Goal: Task Accomplishment & Management: Manage account settings

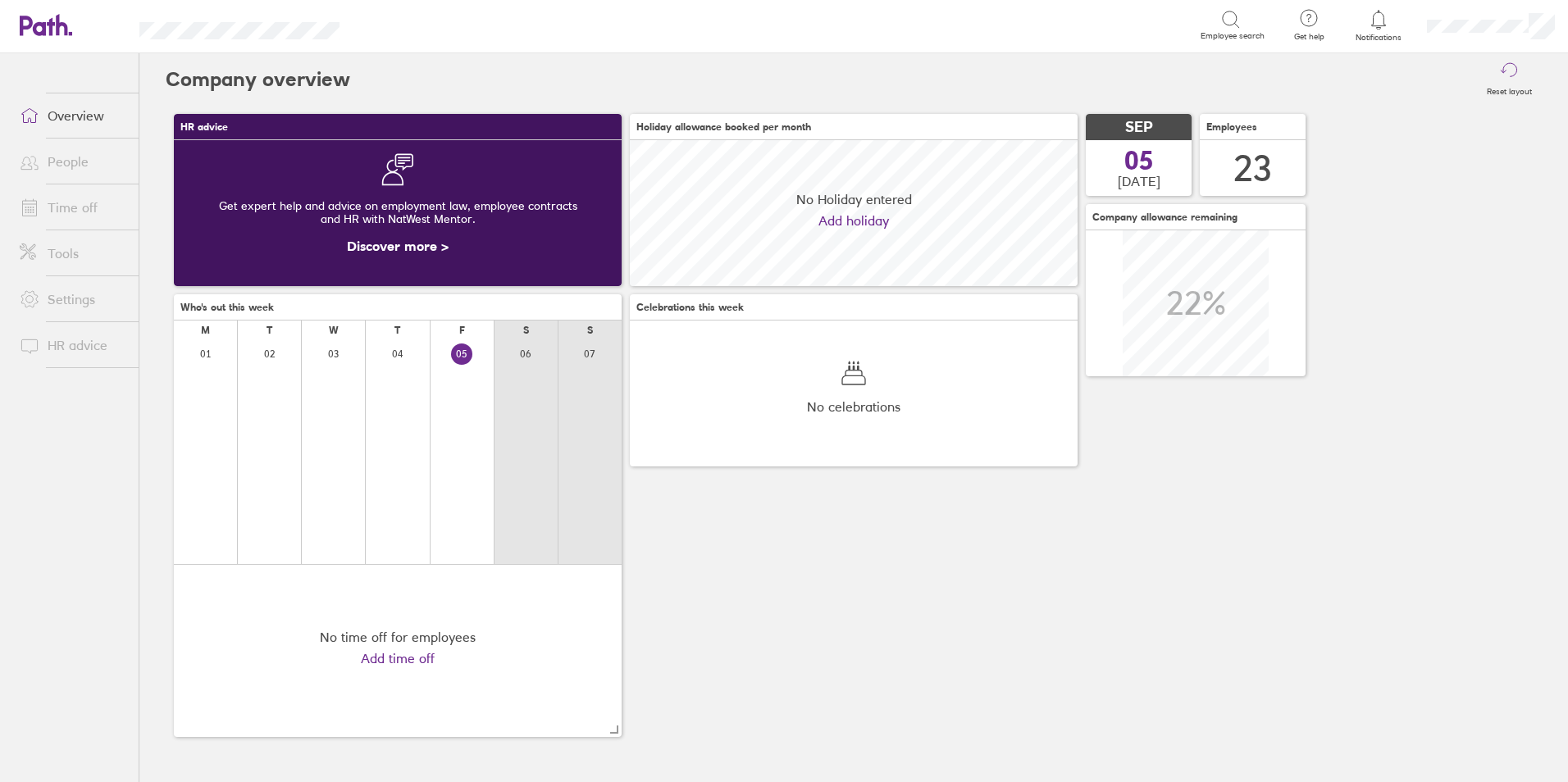
scroll to position [146, 448]
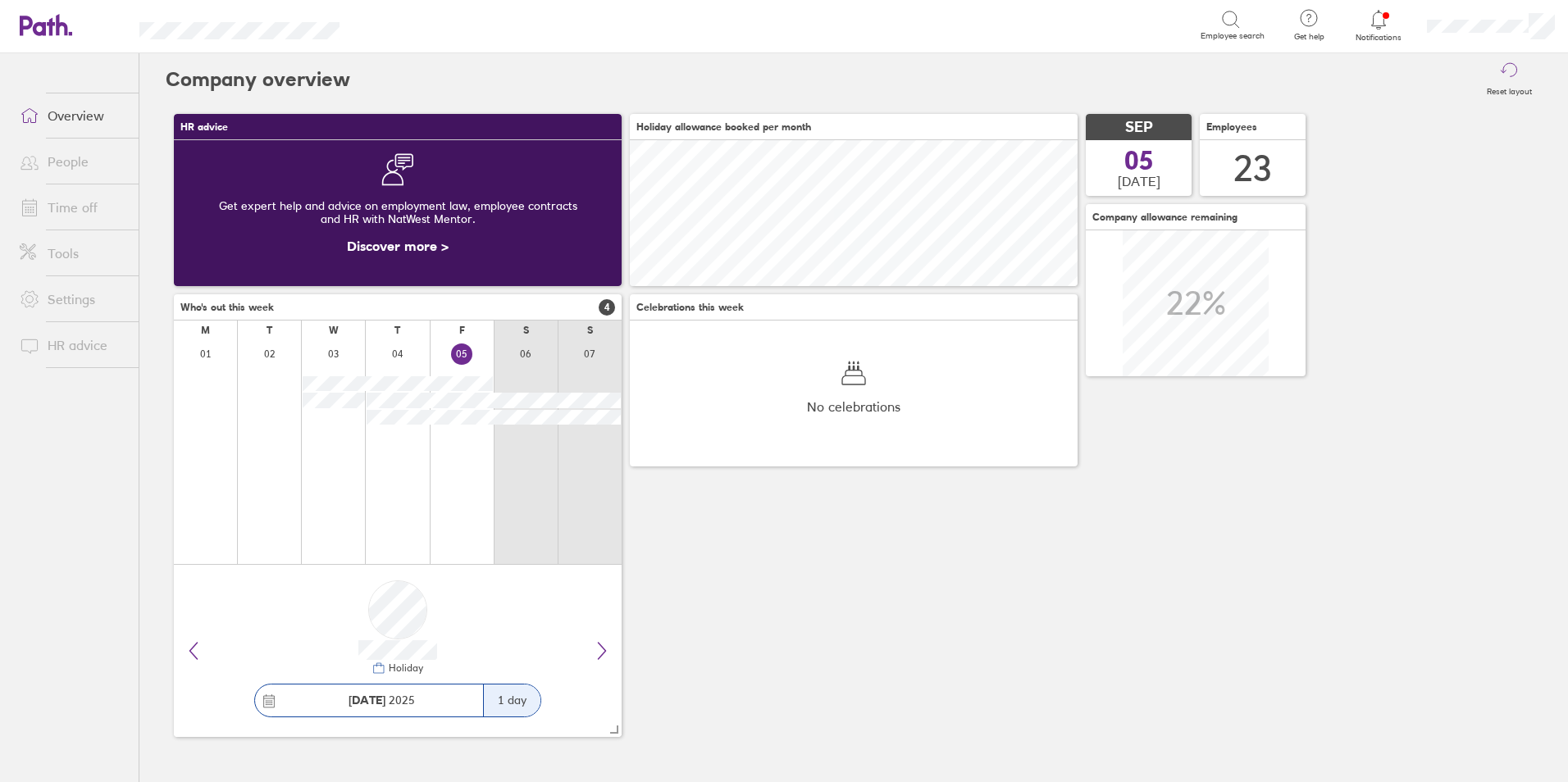
click at [65, 206] on link "Time off" at bounding box center [73, 207] width 132 height 33
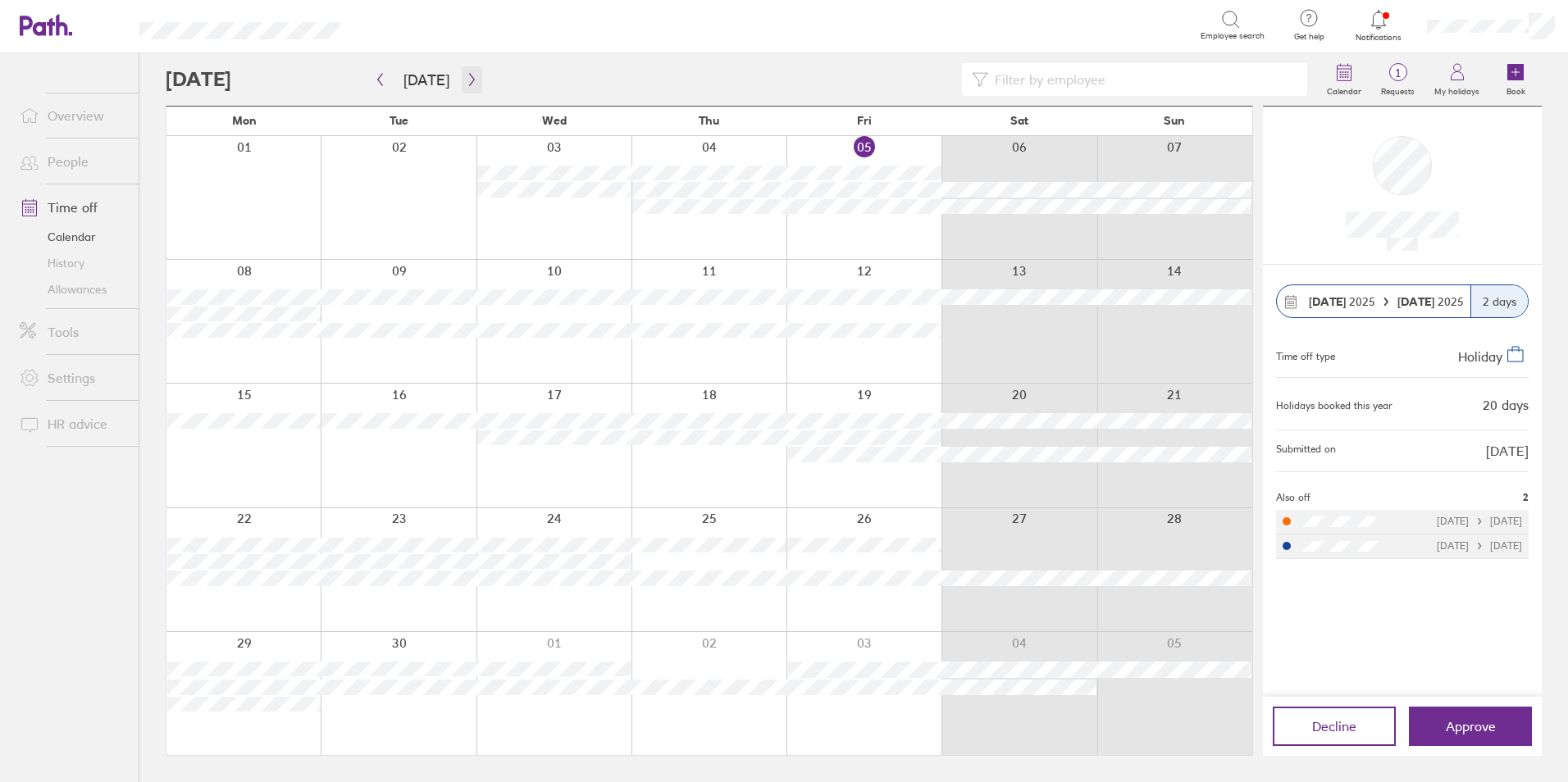
click at [466, 79] on icon "button" at bounding box center [471, 79] width 12 height 13
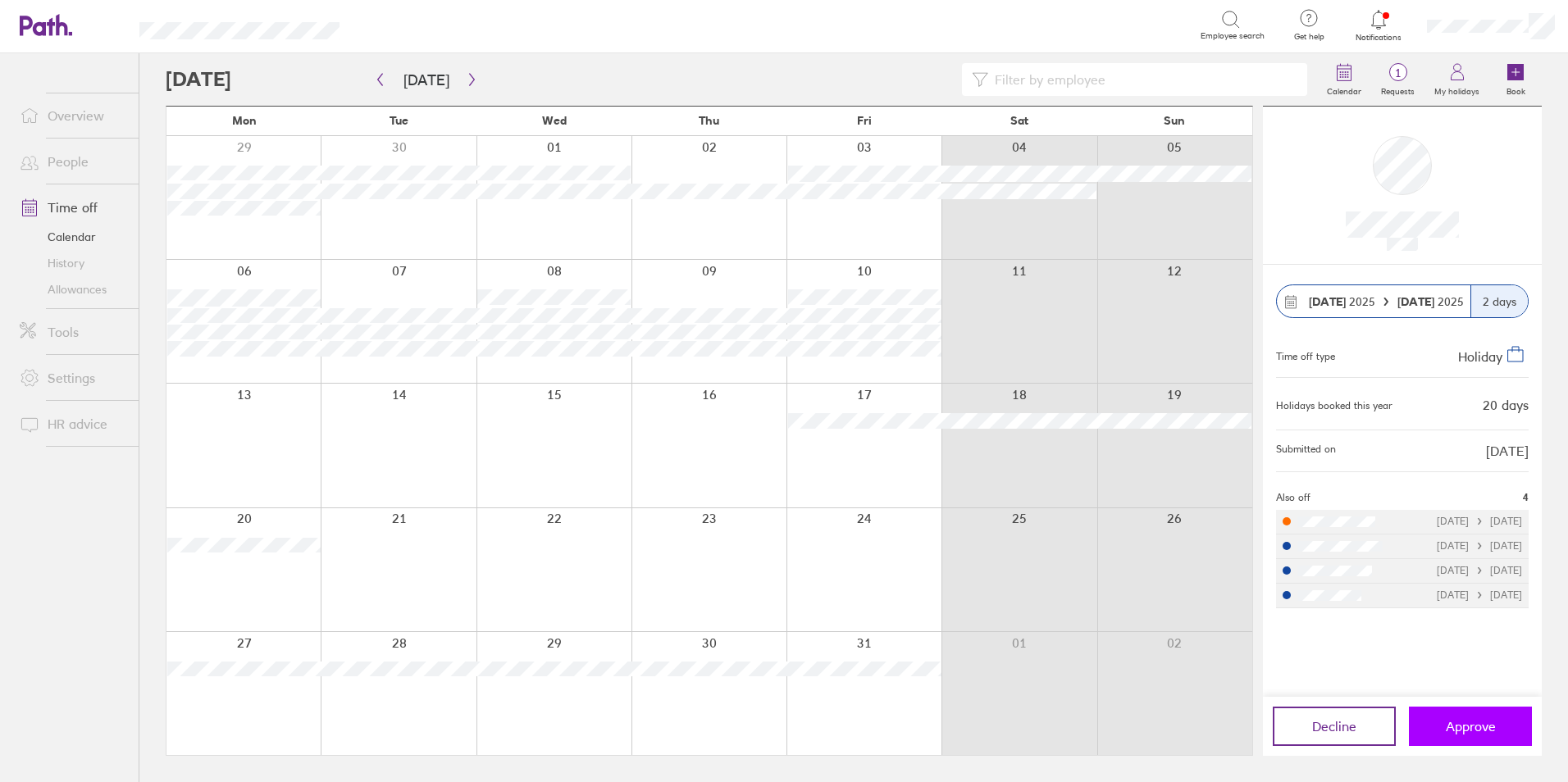
click at [1455, 727] on span "Approve" at bounding box center [1471, 727] width 50 height 15
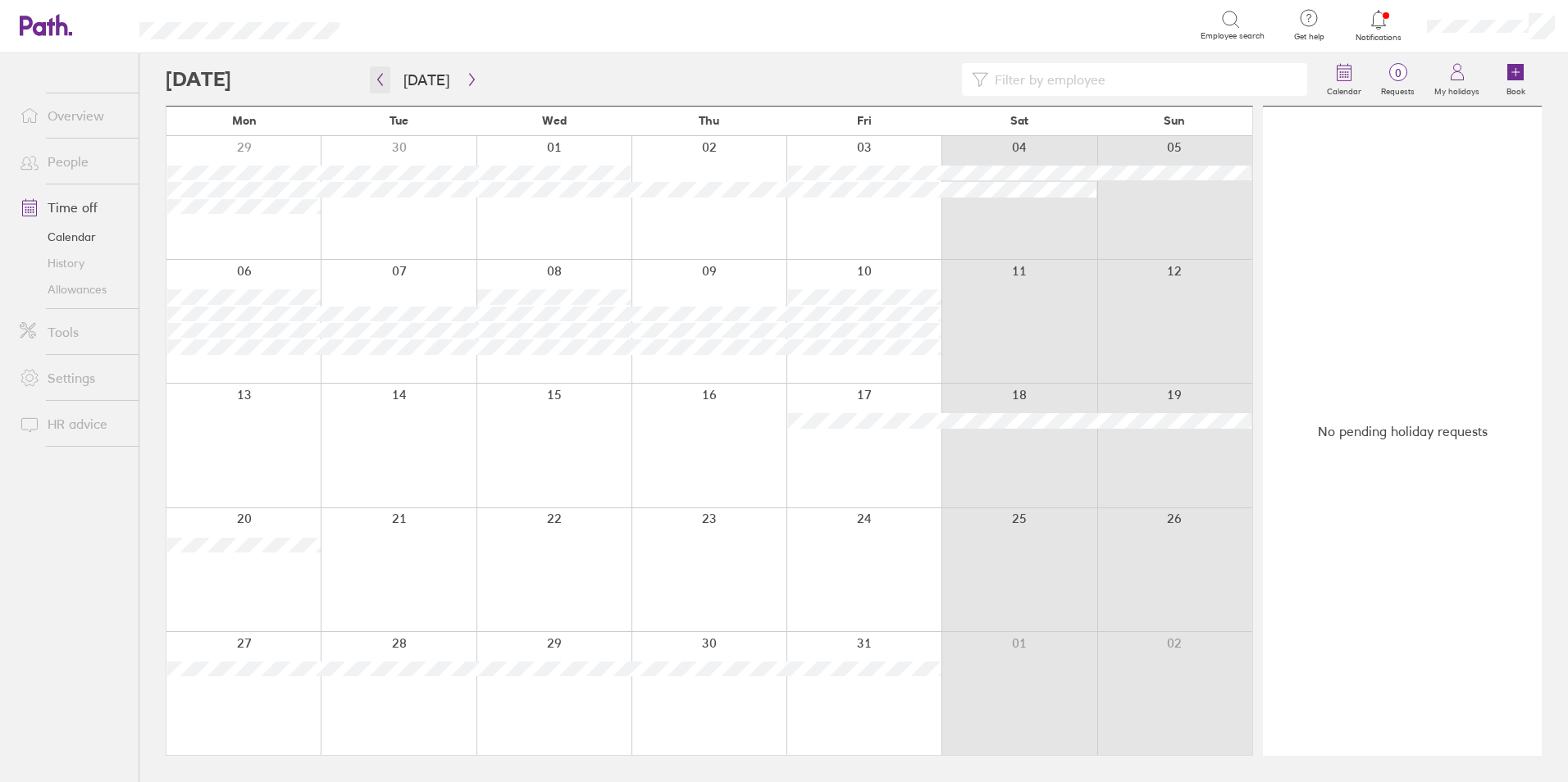
click at [379, 78] on icon "button" at bounding box center [380, 79] width 5 height 12
